Goal: Complete application form

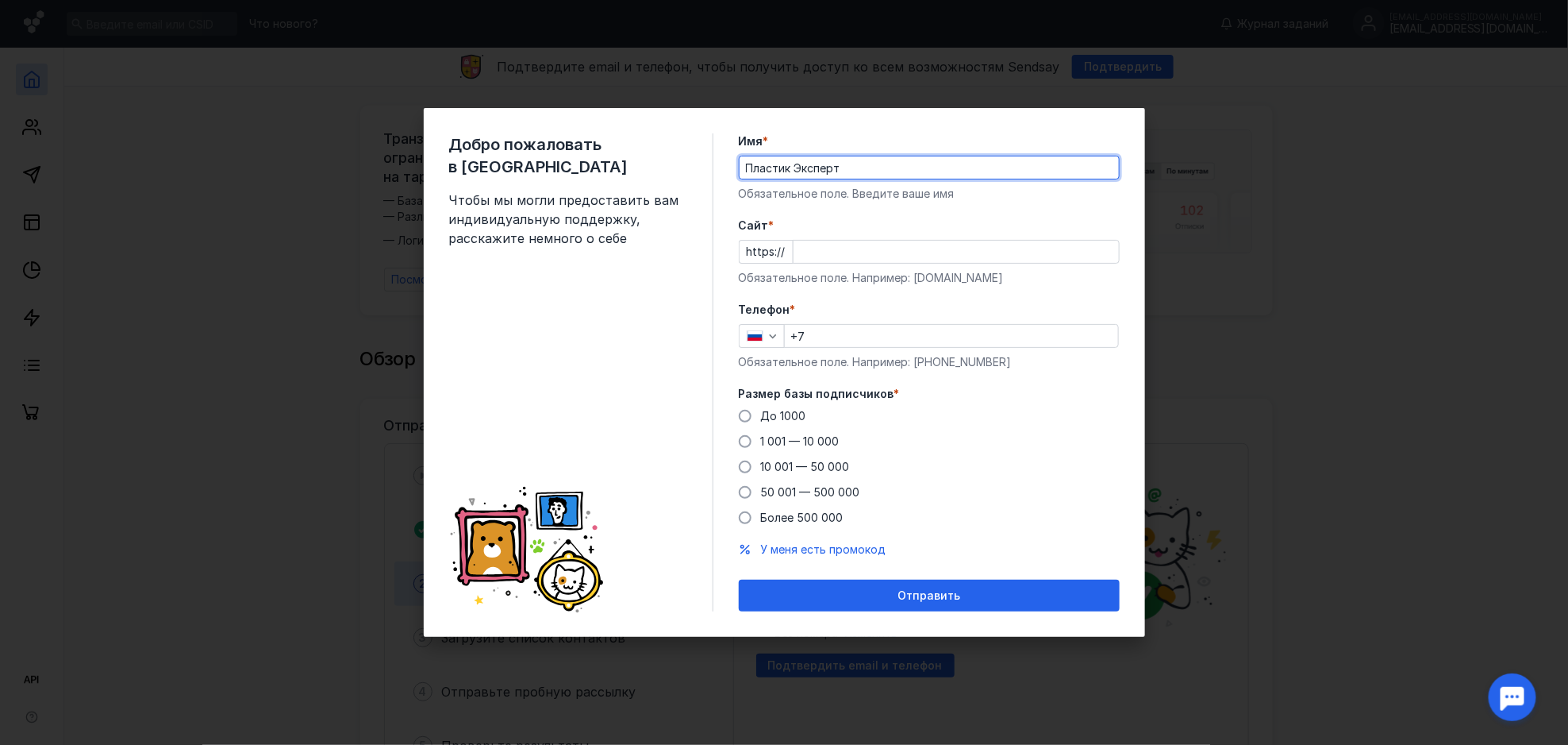
type input "Пластик Эксперт"
click at [948, 239] on div "Cайт * https:// Обязательное поле. Например: [DOMAIN_NAME]" at bounding box center [929, 251] width 381 height 68
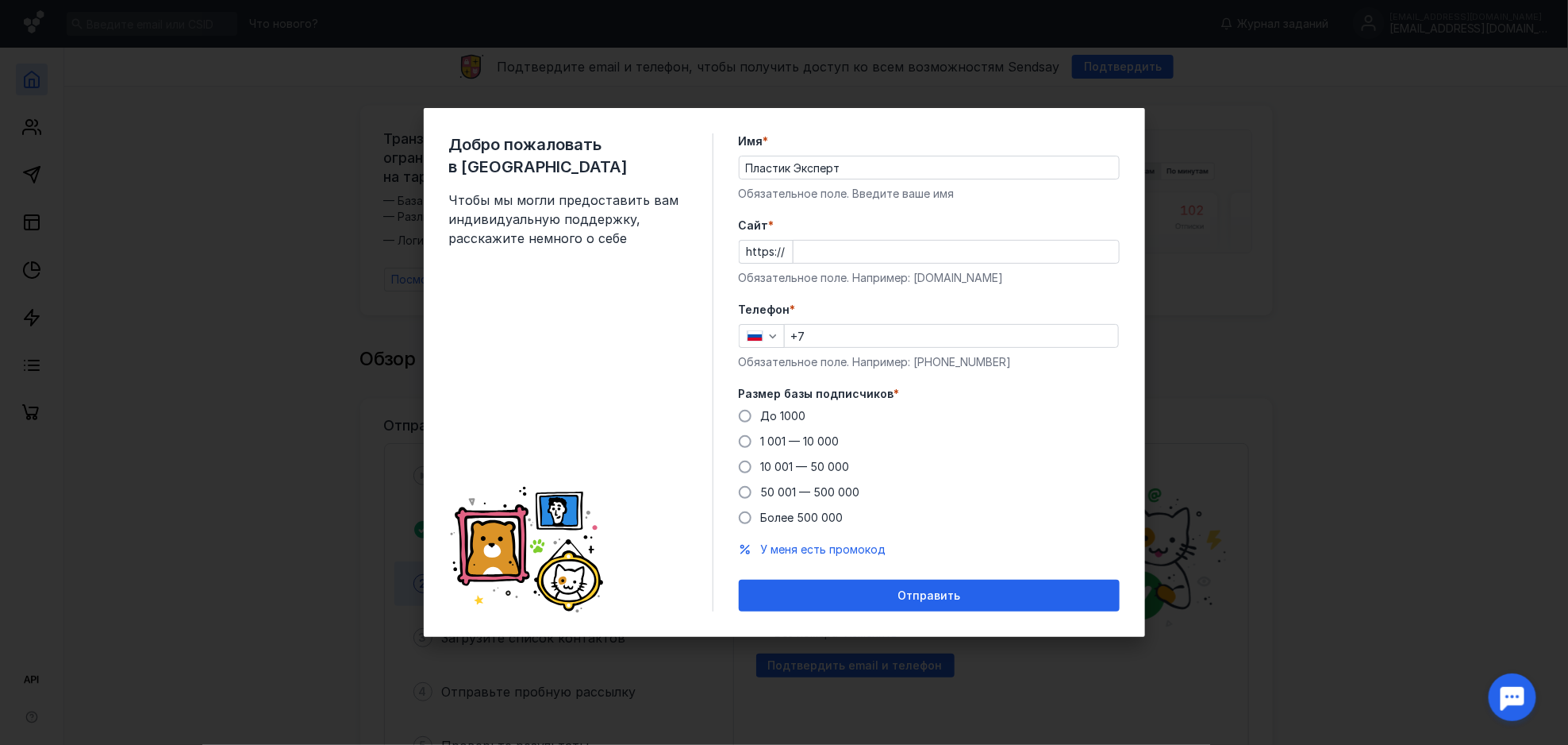
click at [943, 254] on input "Cайт *" at bounding box center [956, 251] width 326 height 23
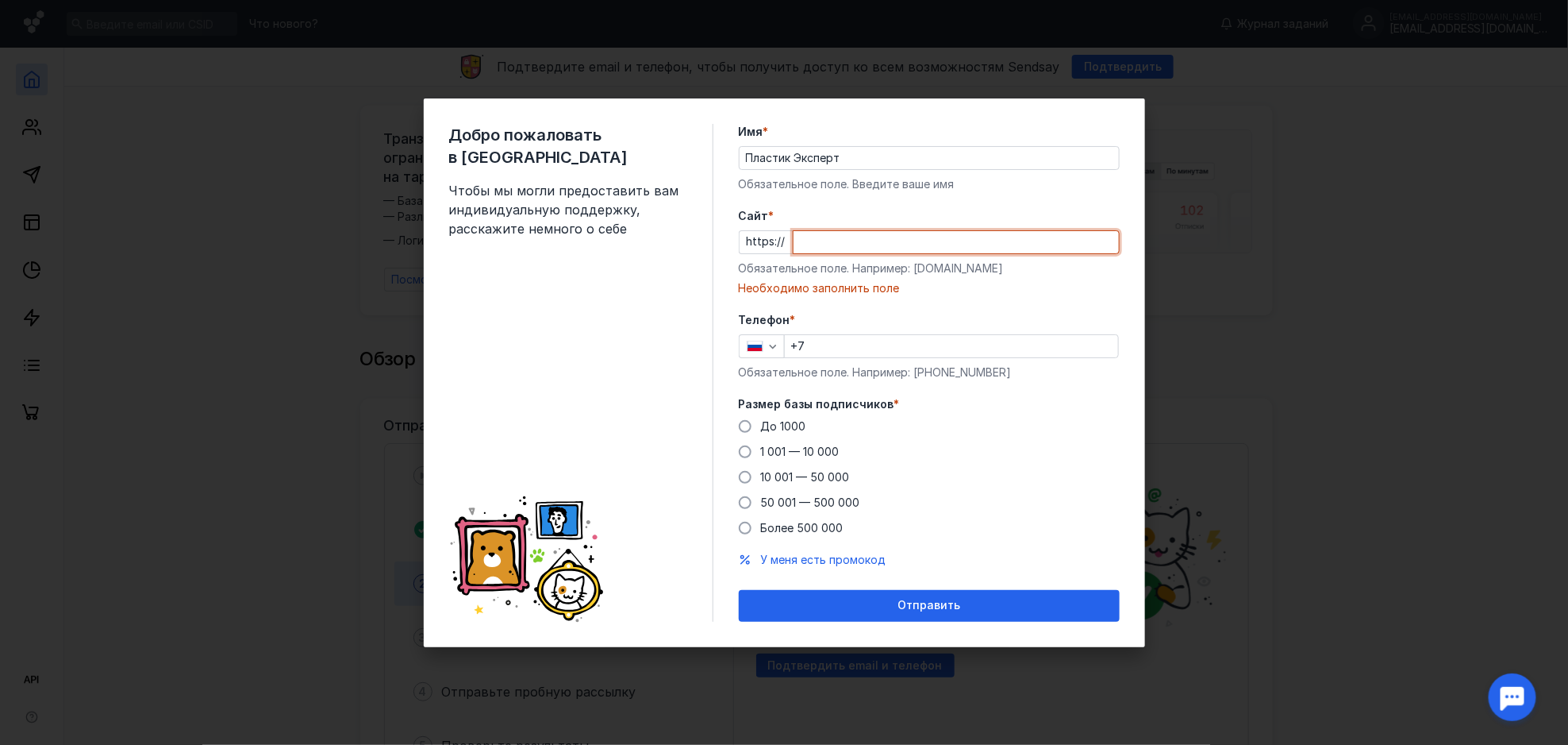
paste input "[DOMAIN_NAME]"
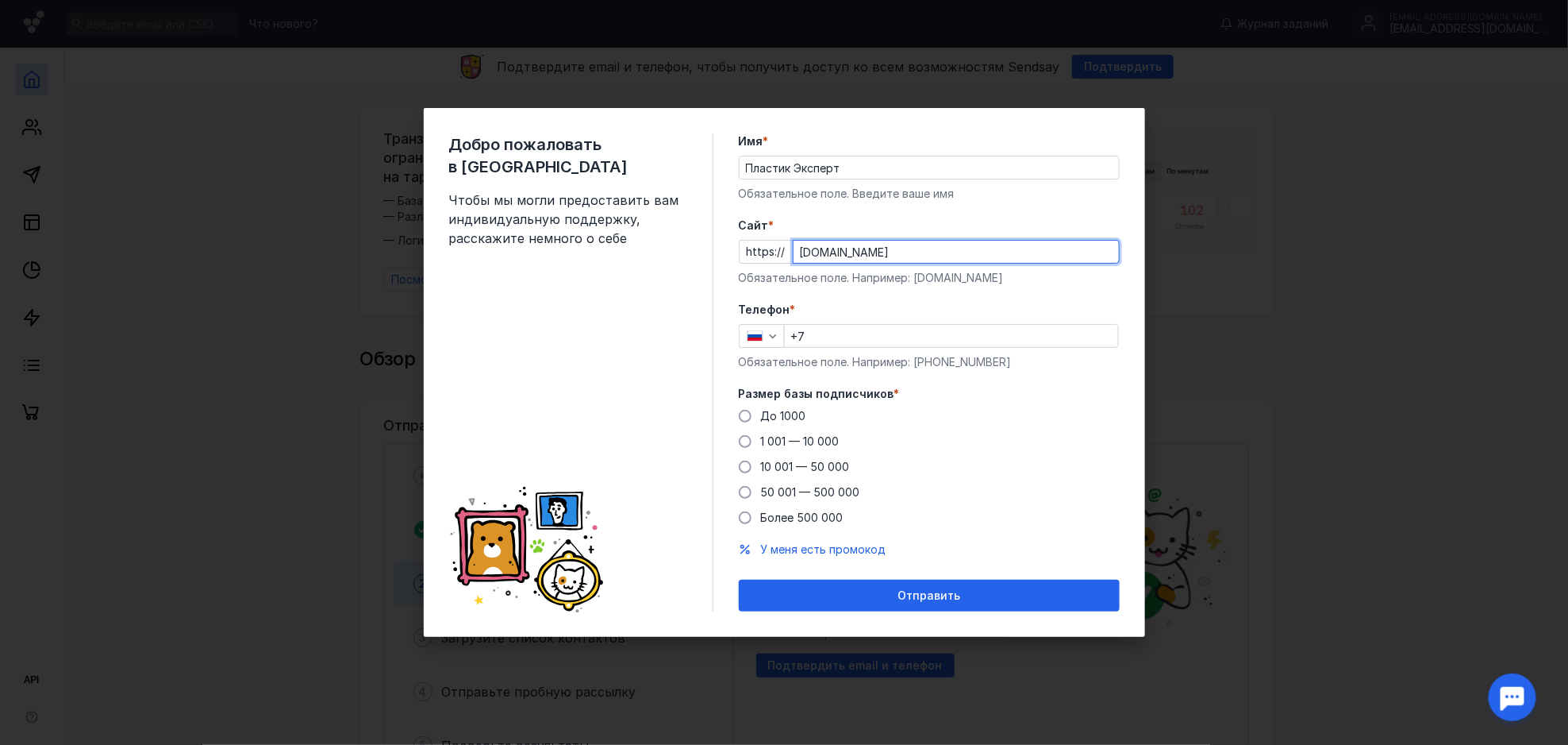
type input "[DOMAIN_NAME]"
click at [906, 285] on div "Обязательное поле. Например: [DOMAIN_NAME]" at bounding box center [929, 278] width 381 height 16
click at [846, 332] on input "+7" at bounding box center [951, 336] width 333 height 23
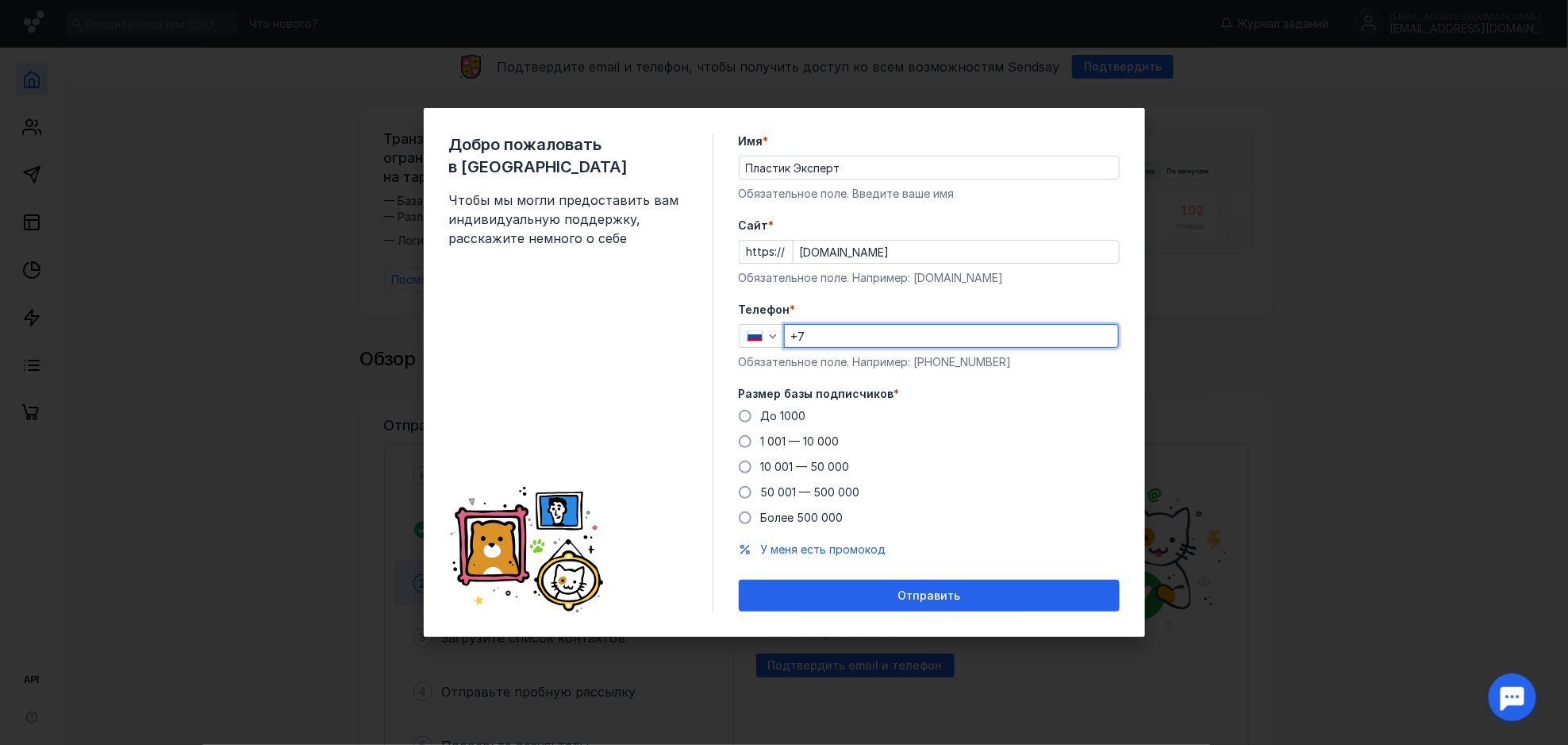
paste input "[PHONE_NUMBER]"
type input "[PHONE_NUMBER]"
click at [804, 438] on span "1 001 — 10 000" at bounding box center [801, 441] width 79 height 14
click at [0, 0] on input "1 001 — 10 000" at bounding box center [0, 0] width 0 height 0
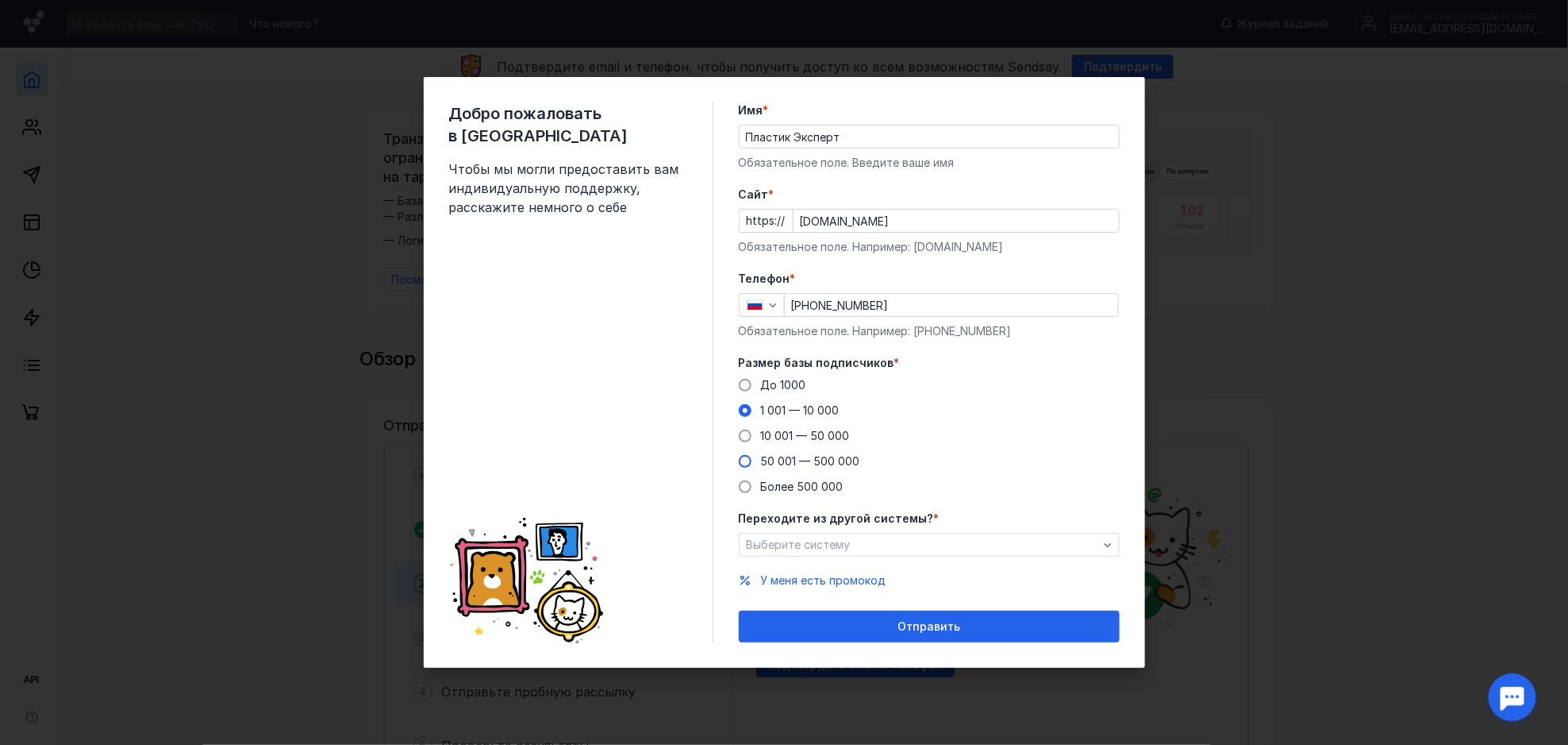
click at [807, 462] on span "50 001 — 500 000" at bounding box center [811, 461] width 99 height 14
click at [0, 0] on input "50 001 — 500 000" at bounding box center [0, 0] width 0 height 0
click at [796, 437] on span "10 001 — 50 000" at bounding box center [806, 436] width 89 height 14
click at [0, 0] on input "10 001 — 50 000" at bounding box center [0, 0] width 0 height 0
click at [848, 544] on div "Выберите систему" at bounding box center [922, 545] width 359 height 14
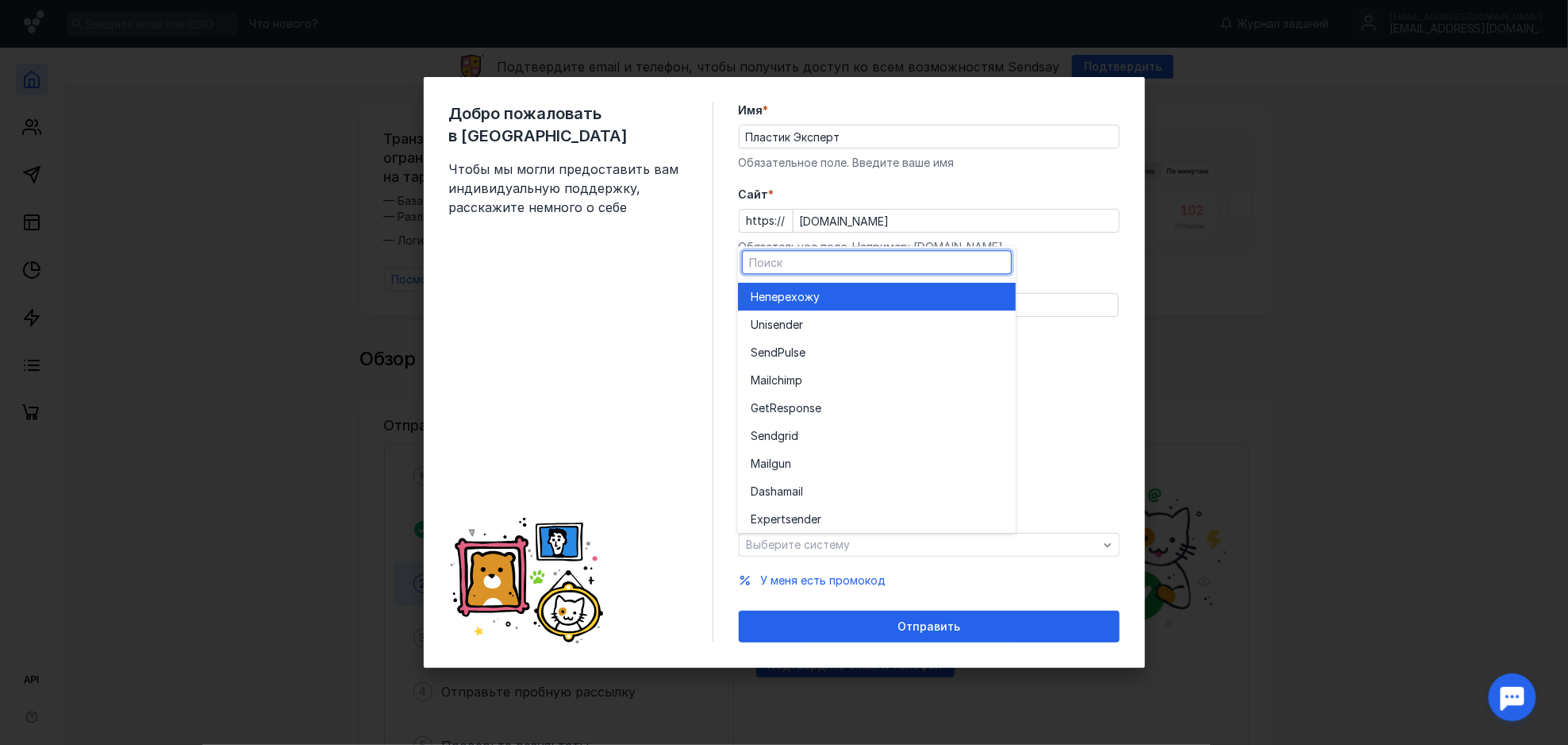
click at [963, 292] on div "Не перехожу" at bounding box center [876, 297] width 253 height 16
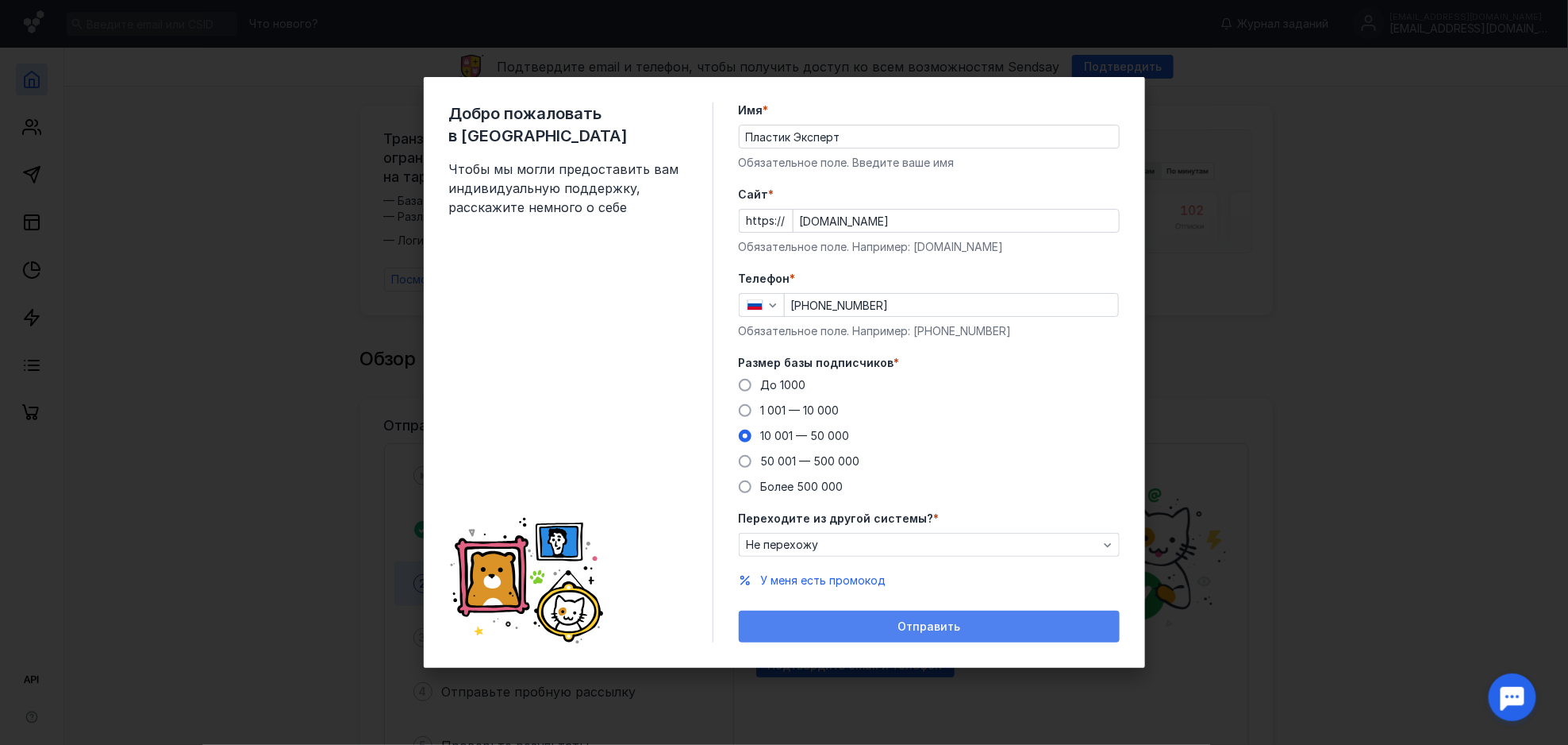
click at [912, 625] on span "Отправить" at bounding box center [929, 627] width 63 height 14
